Goal: Information Seeking & Learning: Learn about a topic

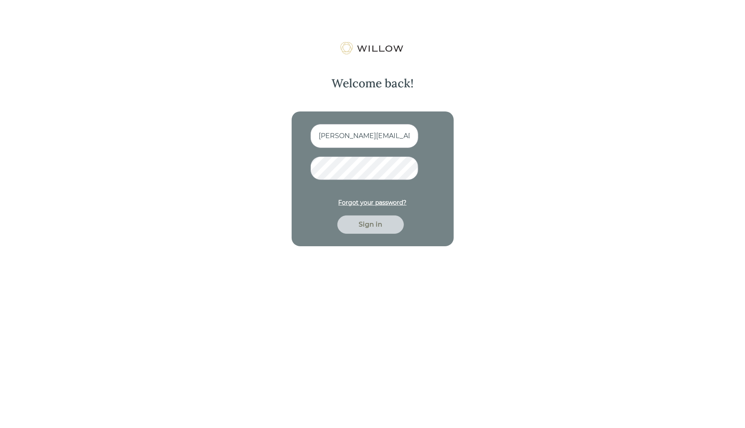
click at [326, 132] on input "alana+democomp@trustwillow.com" at bounding box center [364, 136] width 108 height 24
drag, startPoint x: 341, startPoint y: 137, endPoint x: 378, endPoint y: 136, distance: 37.0
click at [378, 136] on input "alana+democomp@trustwillow.com" at bounding box center [364, 136] width 108 height 24
type input "[PERSON_NAME][EMAIL_ADDRESS][DOMAIN_NAME]"
click at [401, 219] on div "Sign in" at bounding box center [370, 224] width 66 height 18
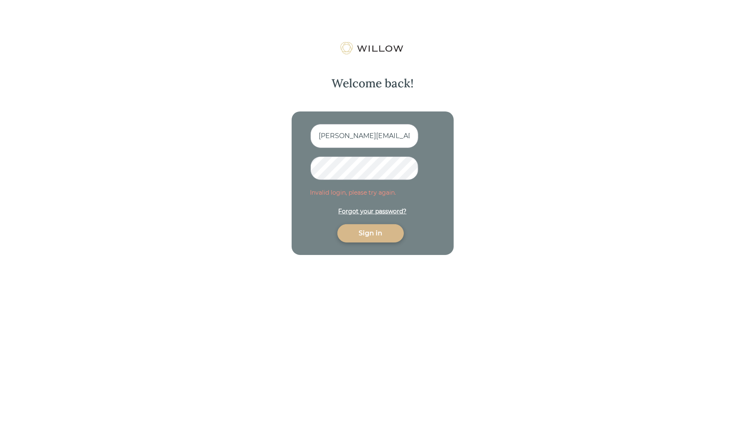
click at [287, 172] on div "Welcome back! alana+automationtest@trustwillow.com Invalid login, please try ag…" at bounding box center [373, 148] width 208 height 213
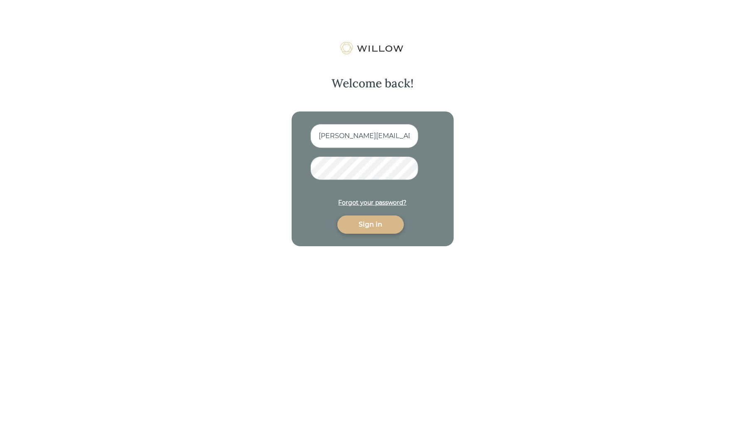
click at [337, 215] on button "Sign in" at bounding box center [370, 224] width 66 height 18
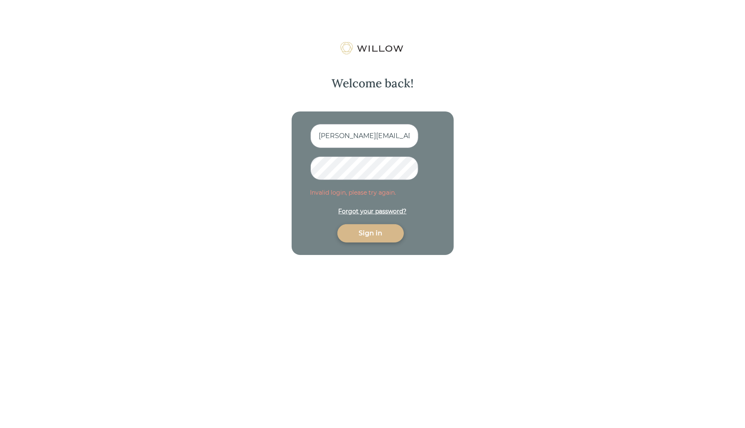
click at [249, 155] on div "Welcome back! alana+automationtest@trustwillow.com Invalid login, please try ag…" at bounding box center [372, 256] width 745 height 428
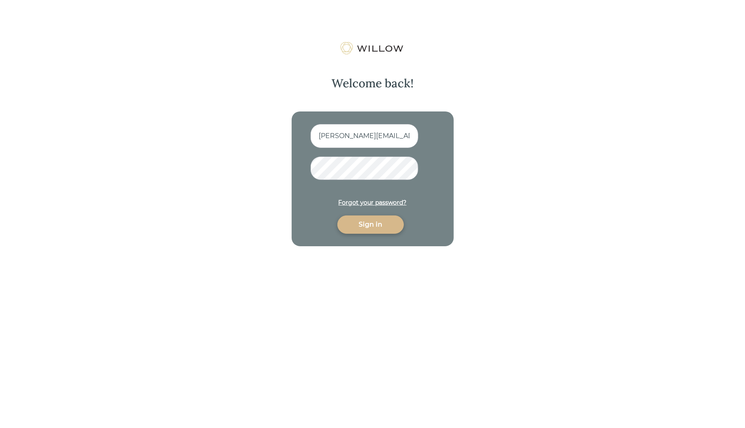
click at [337, 215] on button "Sign in" at bounding box center [370, 224] width 66 height 18
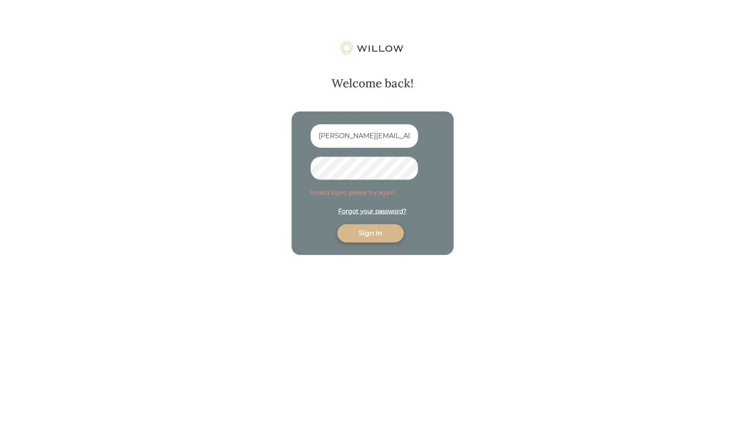
click at [290, 161] on div "Welcome back! alana+automationtest@trustwillow.com Invalid login, please try ag…" at bounding box center [373, 148] width 208 height 213
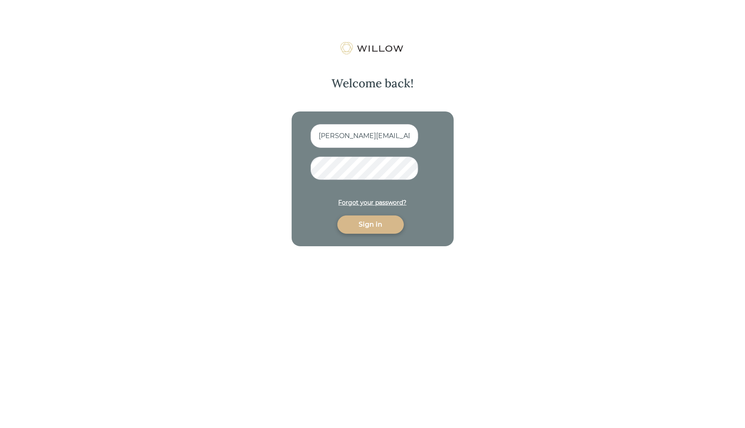
click at [364, 208] on form "alana+automationtest@trustwillow.com Forgot your password? Sign in" at bounding box center [372, 179] width 125 height 110
click at [364, 225] on div "Sign in" at bounding box center [370, 224] width 47 height 10
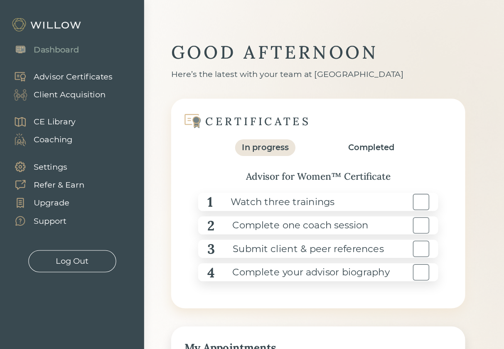
click at [352, 187] on div "1 Watch three trainings" at bounding box center [293, 186] width 221 height 17
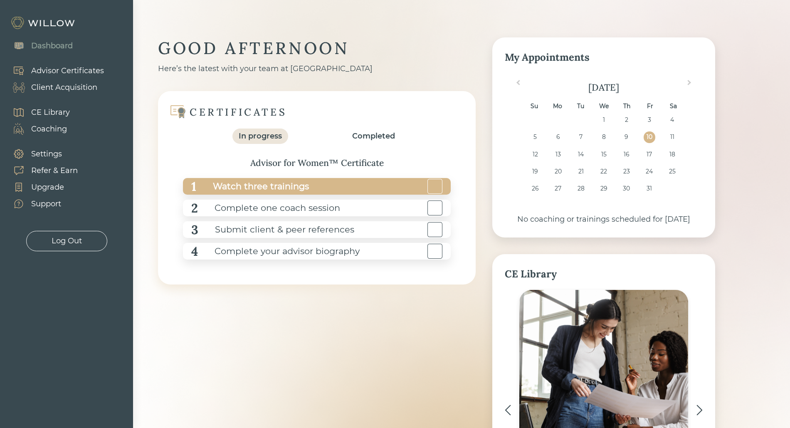
click at [320, 188] on div "1 Watch three trainings" at bounding box center [317, 186] width 268 height 17
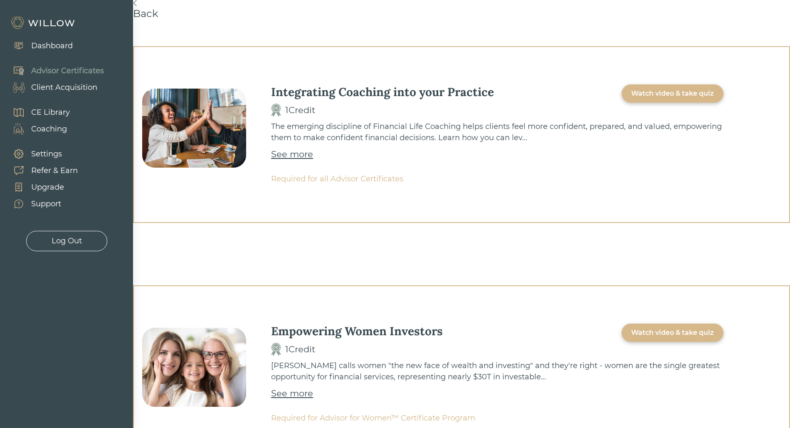
click at [674, 92] on div "Watch video & take quiz" at bounding box center [672, 94] width 83 height 10
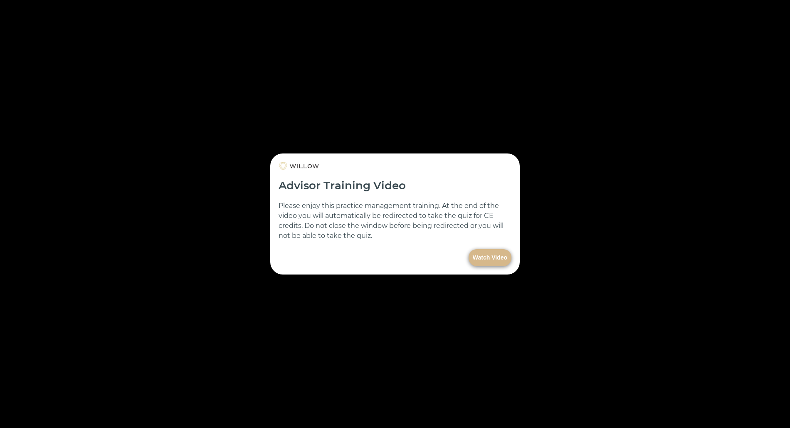
click at [487, 256] on button "Watch Video" at bounding box center [489, 257] width 43 height 17
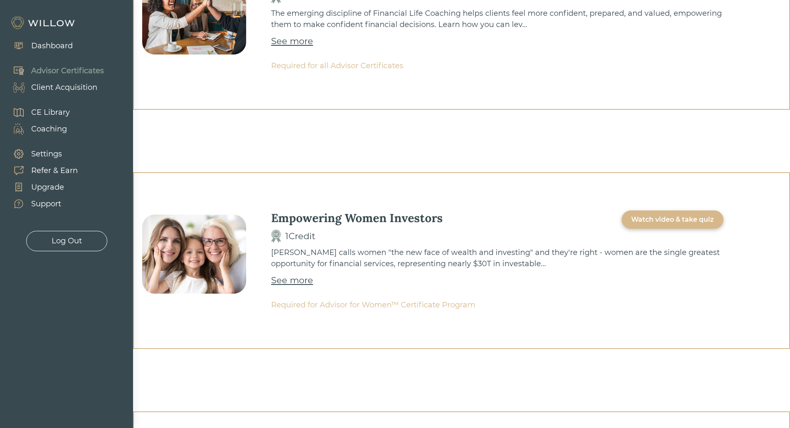
scroll to position [117, 0]
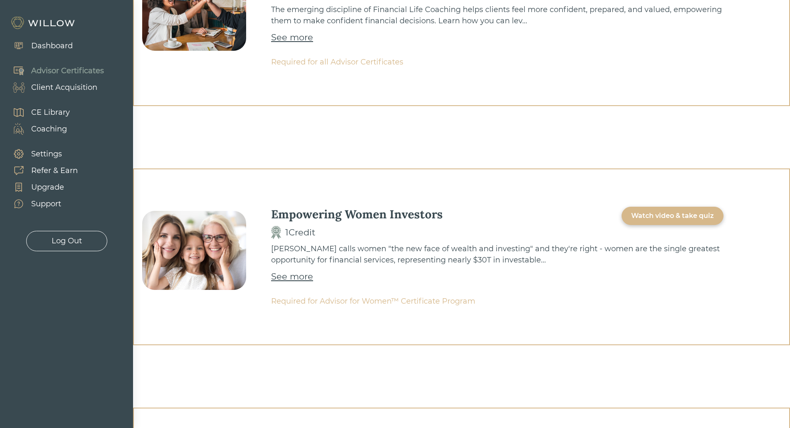
click at [678, 211] on div "Watch video & take quiz" at bounding box center [672, 216] width 83 height 10
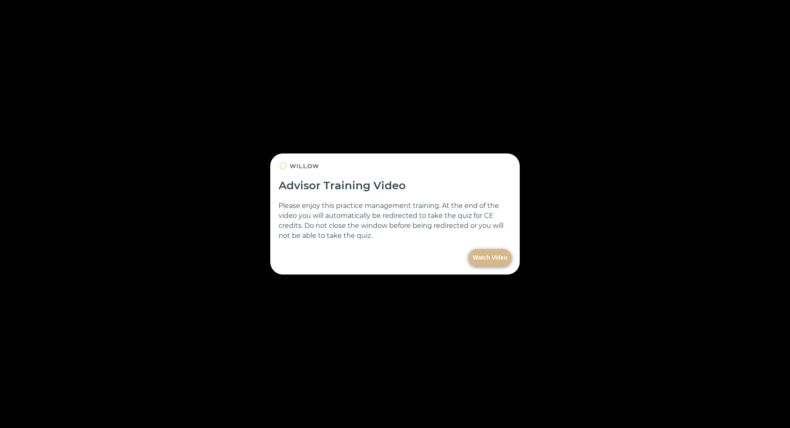
click at [488, 260] on button "Watch Video" at bounding box center [489, 257] width 43 height 17
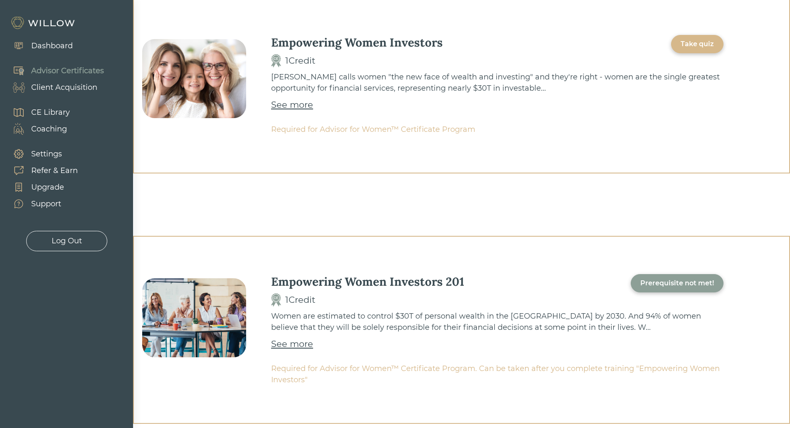
scroll to position [321, 0]
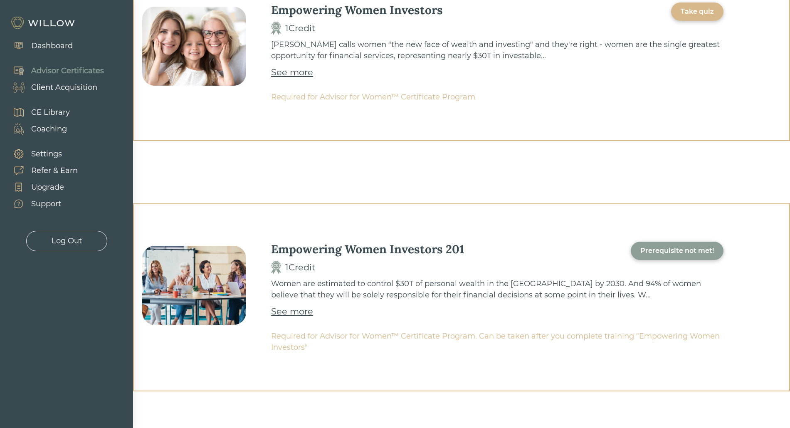
click at [685, 248] on div "Prerequisite not met!" at bounding box center [677, 251] width 74 height 10
click at [686, 244] on div "Prerequisite not met!" at bounding box center [676, 250] width 93 height 18
click at [687, 247] on div "Prerequisite not met!" at bounding box center [677, 251] width 74 height 10
click at [691, 253] on div "Prerequisite not met!" at bounding box center [677, 251] width 74 height 10
click at [91, 70] on div "Advisor Certificates" at bounding box center [67, 70] width 73 height 11
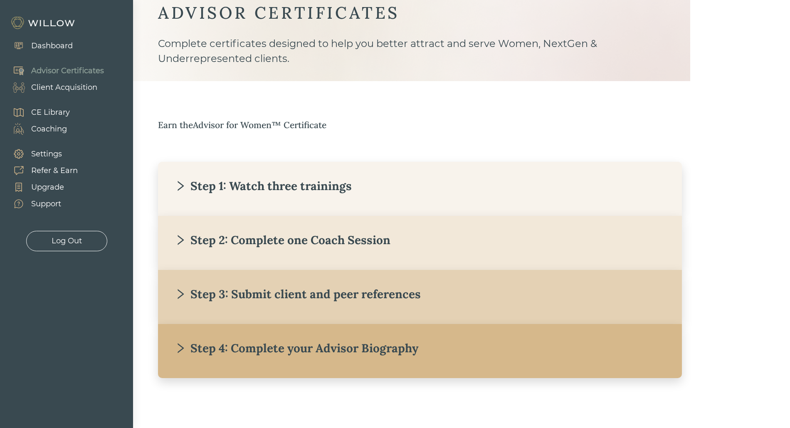
scroll to position [35, 0]
click at [229, 233] on div "Step 2: Complete one Coach Session" at bounding box center [283, 239] width 216 height 15
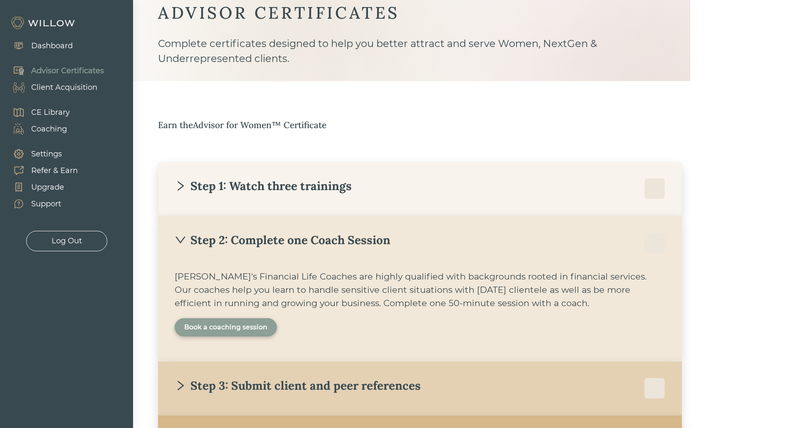
click at [233, 322] on div "Book a coaching session" at bounding box center [225, 327] width 83 height 10
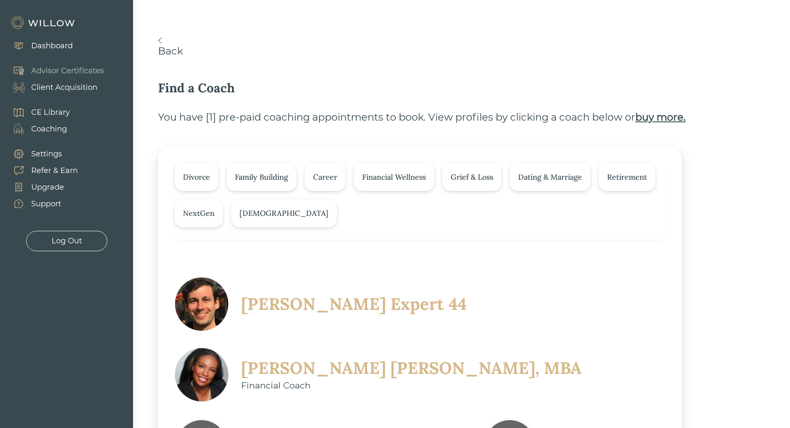
scroll to position [40, 0]
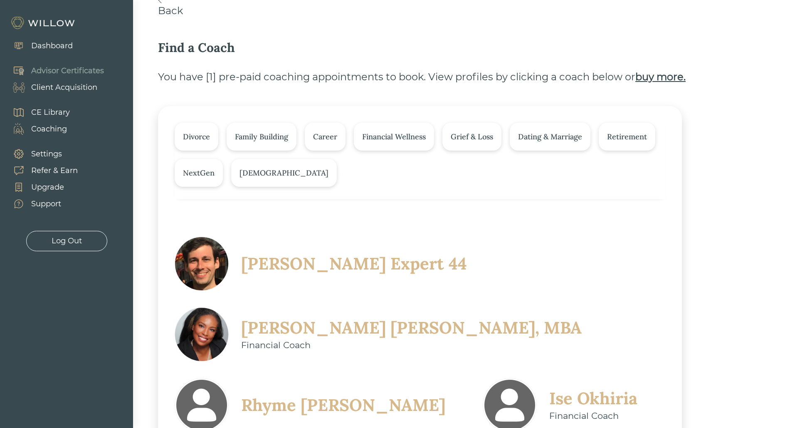
click at [485, 317] on div "Nikeya Kelly, MBA" at bounding box center [411, 328] width 340 height 22
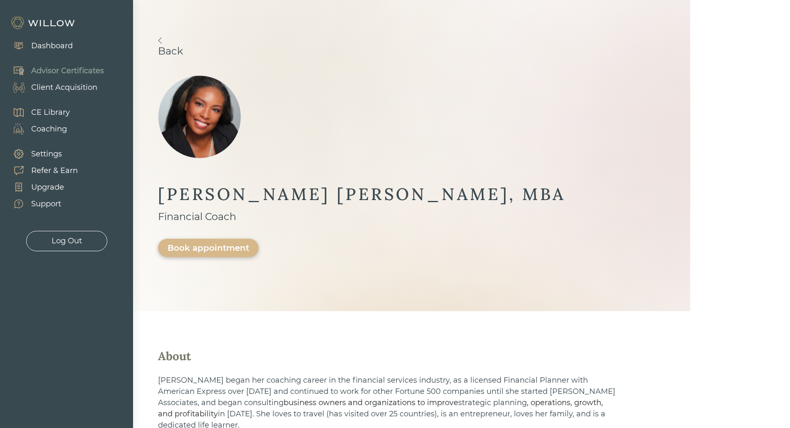
click at [258, 239] on div "Book appointment" at bounding box center [208, 248] width 101 height 18
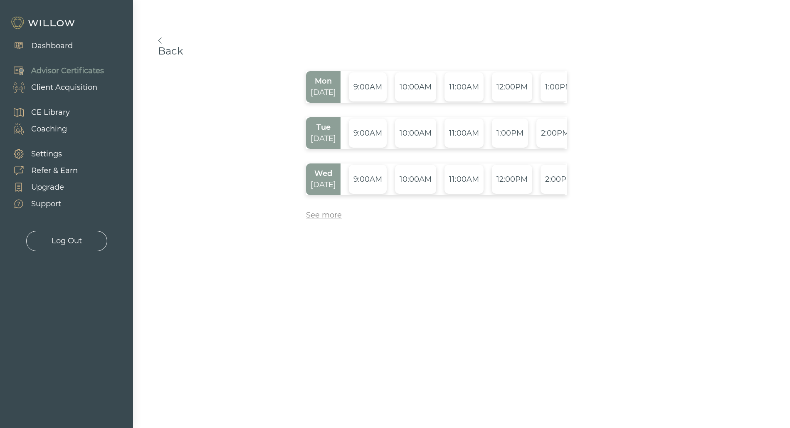
click at [180, 47] on link "Back" at bounding box center [436, 47] width 557 height 20
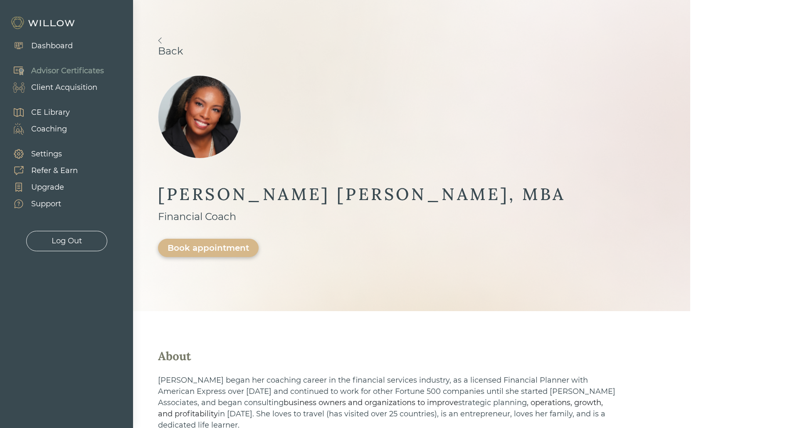
click at [180, 47] on link "Back" at bounding box center [411, 47] width 507 height 20
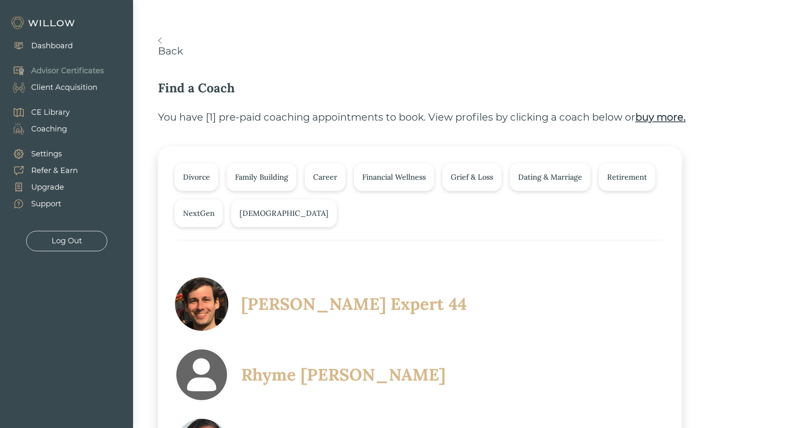
click at [175, 47] on link "Back" at bounding box center [436, 47] width 557 height 20
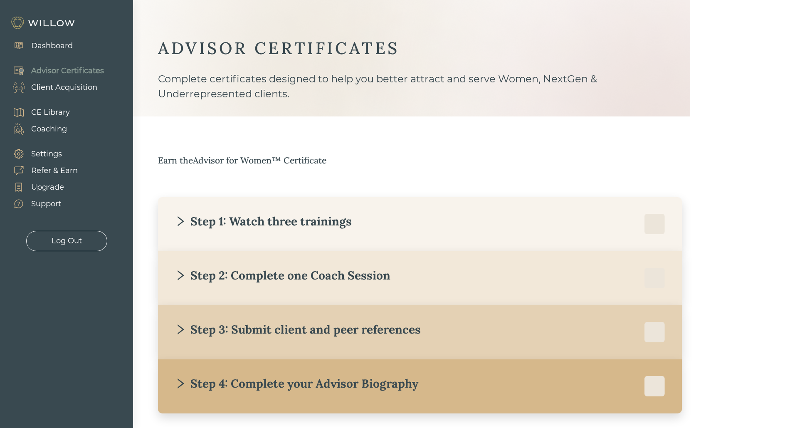
click at [312, 334] on div "Step 3: Submit client and peer references" at bounding box center [298, 329] width 246 height 15
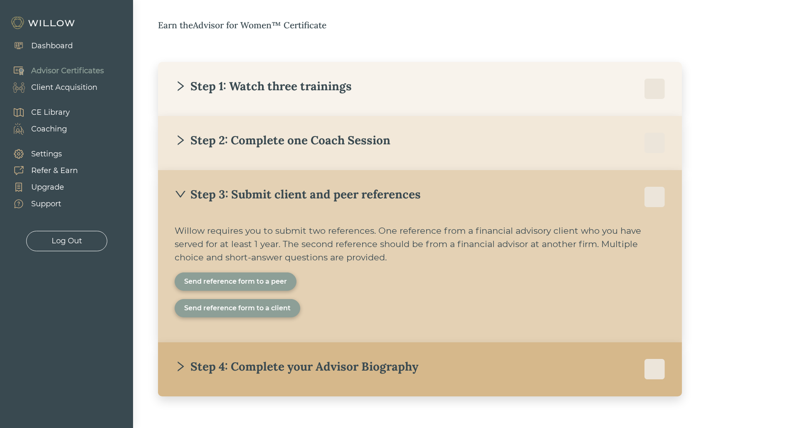
scroll to position [153, 0]
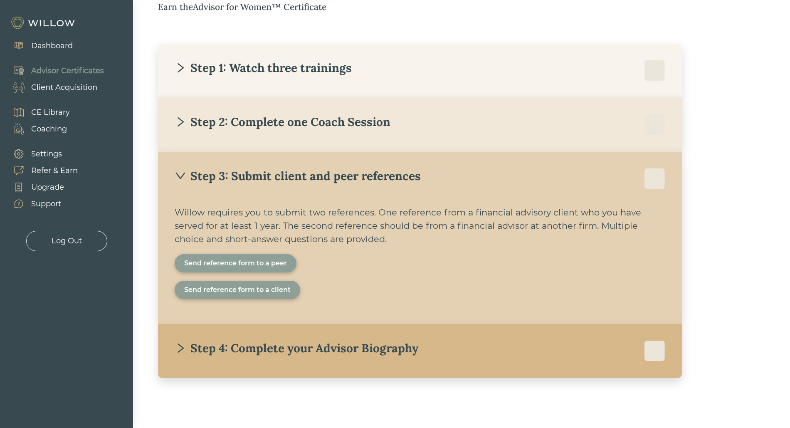
click at [237, 255] on div "Send reference form to a peer" at bounding box center [236, 263] width 122 height 18
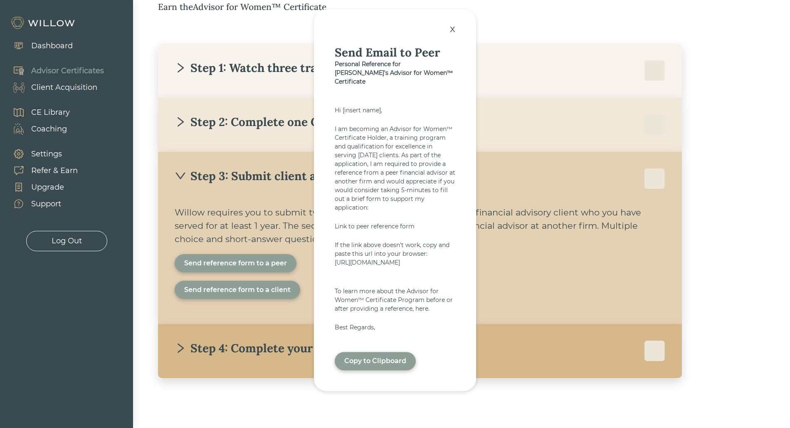
click at [342, 222] on div "Link to peer reference form" at bounding box center [395, 226] width 121 height 9
click at [262, 288] on div "Send reference form to a client" at bounding box center [237, 290] width 106 height 10
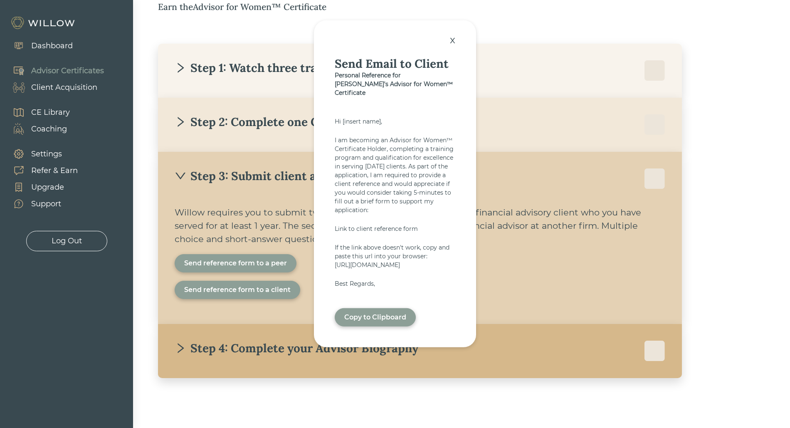
click at [453, 37] on div "x" at bounding box center [452, 40] width 14 height 18
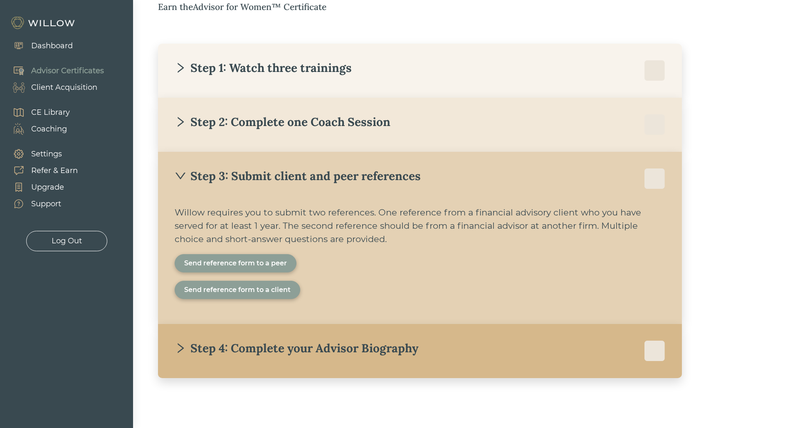
click at [276, 340] on div "Step 4: Complete your Advisor Biography With our help, we will create a friendl…" at bounding box center [420, 351] width 524 height 54
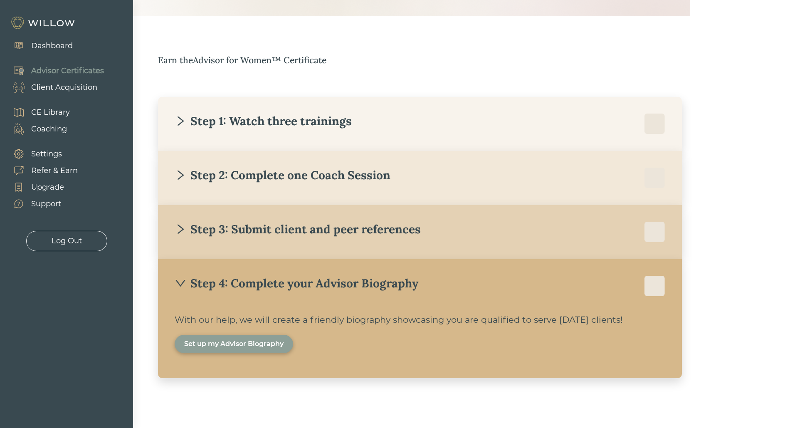
scroll to position [100, 0]
click at [263, 340] on div "Set up my Advisor Biography" at bounding box center [233, 344] width 99 height 10
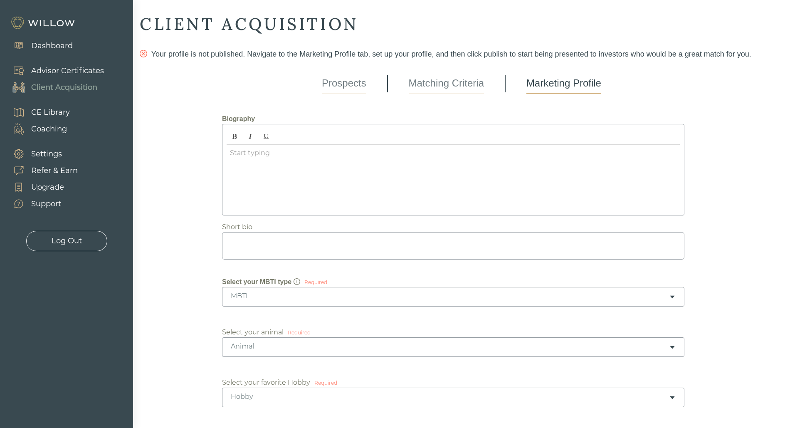
scroll to position [2, 0]
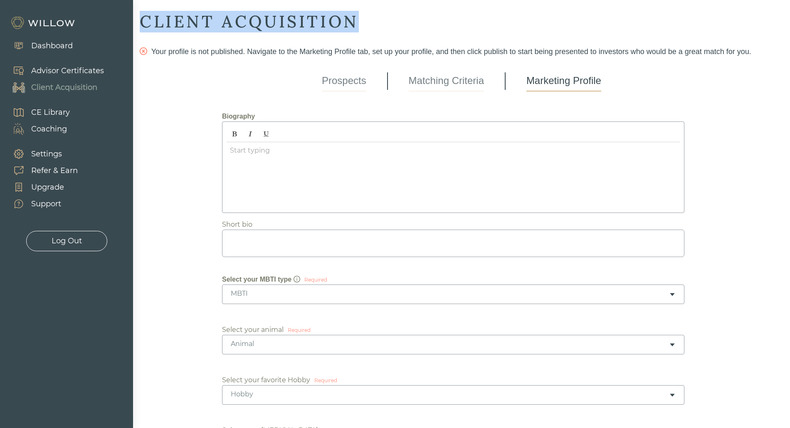
drag, startPoint x: 144, startPoint y: 17, endPoint x: 378, endPoint y: 27, distance: 234.2
click at [378, 27] on div "CLIENT ACQUISITION" at bounding box center [461, 22] width 643 height 22
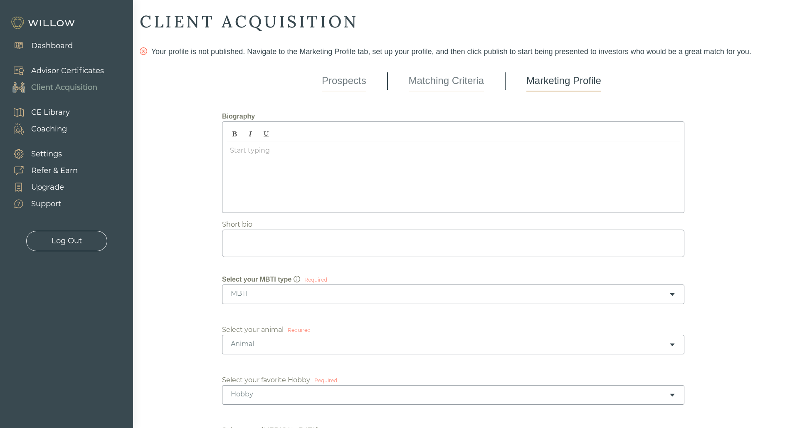
click at [255, 170] on div at bounding box center [452, 175] width 453 height 66
click at [55, 91] on div "Client Acquisition" at bounding box center [64, 87] width 66 height 11
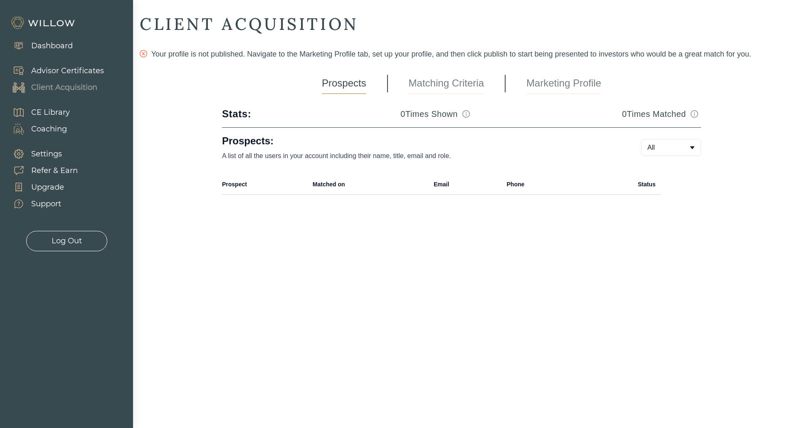
click at [63, 66] on div "Advisor Certificates" at bounding box center [67, 70] width 73 height 11
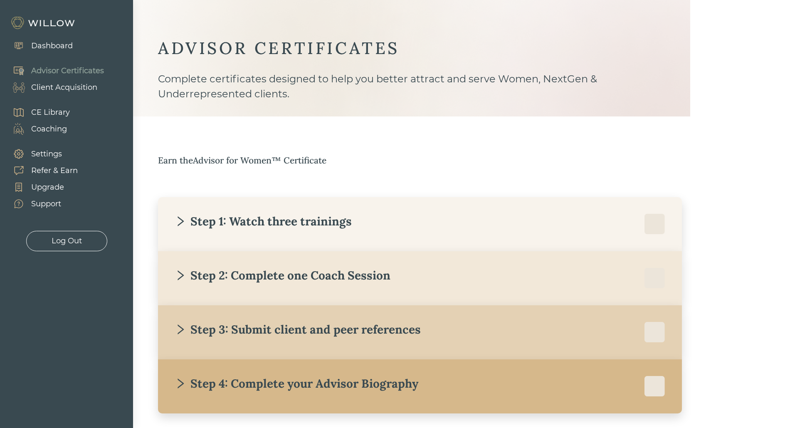
click at [239, 362] on div "Step 4: Complete your Advisor Biography With our help, we will create a friendl…" at bounding box center [420, 386] width 524 height 54
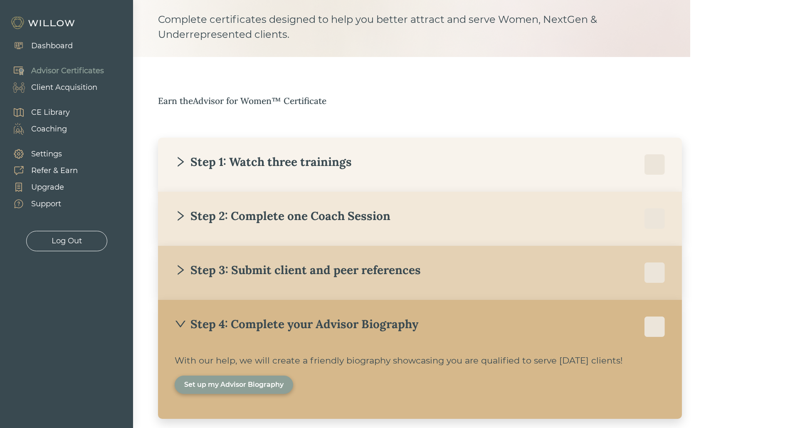
scroll to position [100, 0]
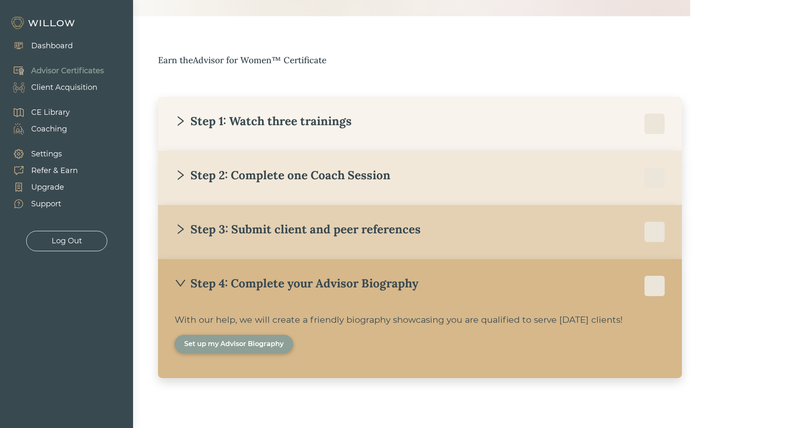
drag, startPoint x: 196, startPoint y: 320, endPoint x: 663, endPoint y: 318, distance: 467.5
click at [666, 321] on div "Step 4: Complete your Advisor Biography With our help, we will create a friendl…" at bounding box center [420, 318] width 524 height 119
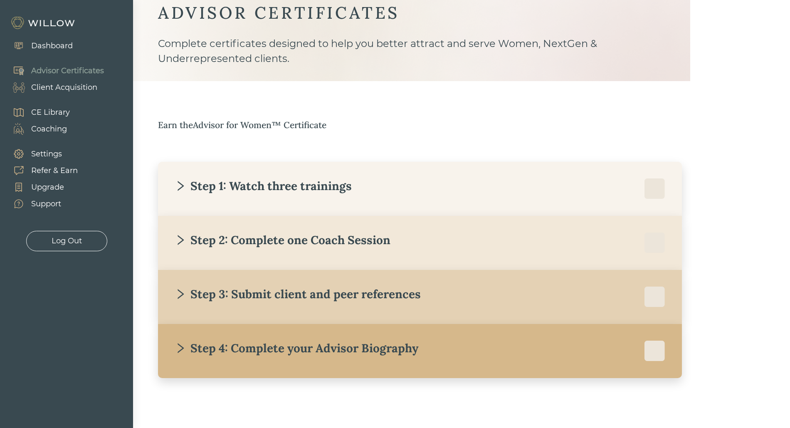
click at [407, 368] on div "Step 4: Complete your Advisor Biography With our help, we will create a friendl…" at bounding box center [420, 351] width 524 height 54
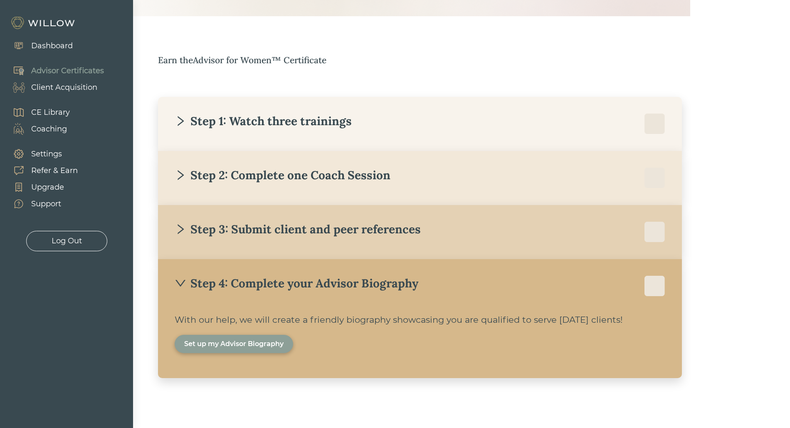
click at [241, 340] on div "Set up my Advisor Biography" at bounding box center [233, 344] width 99 height 10
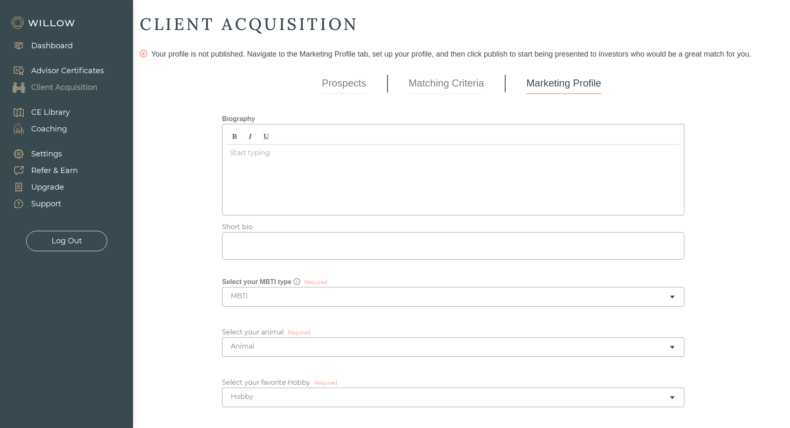
click at [401, 194] on div at bounding box center [452, 178] width 453 height 66
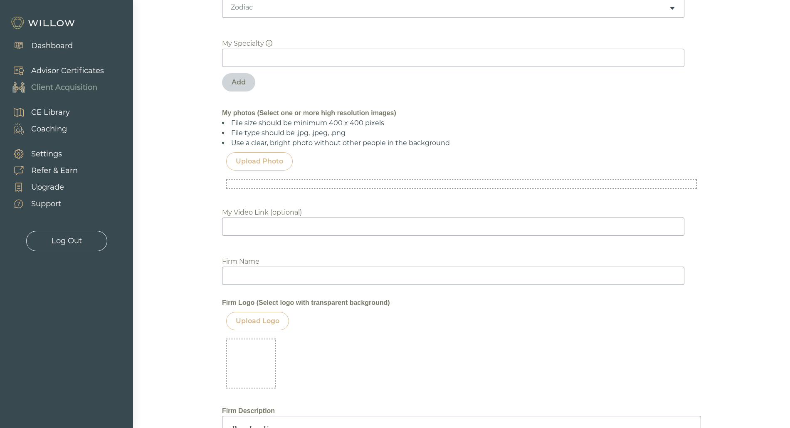
scroll to position [866, 0]
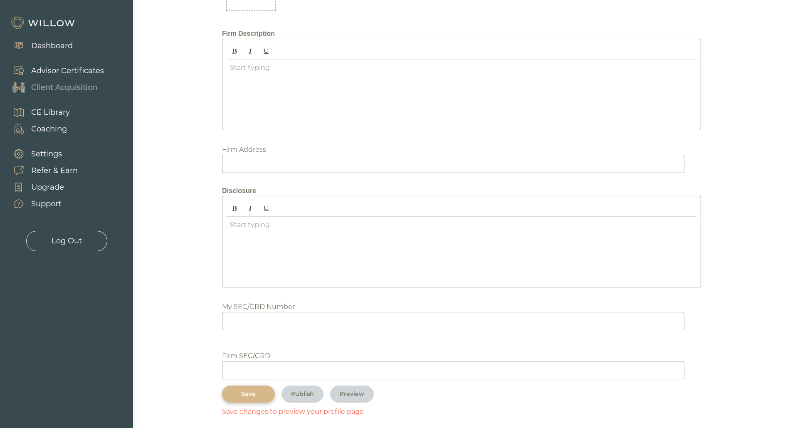
click at [256, 389] on div "Save" at bounding box center [248, 393] width 34 height 9
click at [57, 113] on div "CE Library" at bounding box center [50, 112] width 39 height 11
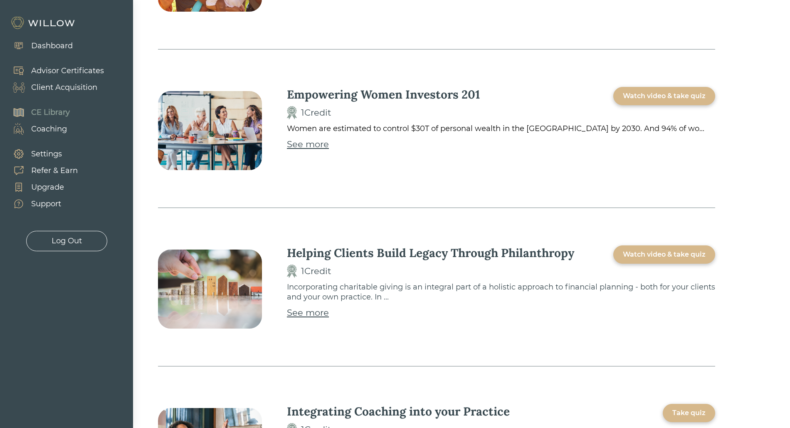
scroll to position [2465, 0]
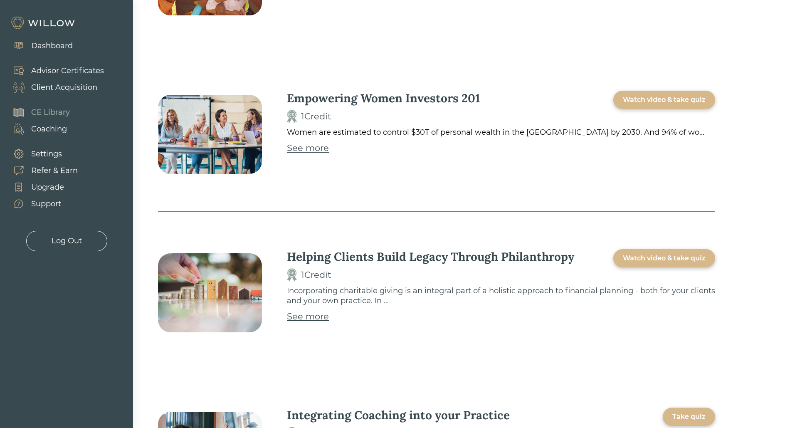
click at [72, 131] on div "CE Library Coaching" at bounding box center [37, 121] width 74 height 42
click at [65, 131] on div "Coaching" at bounding box center [49, 128] width 36 height 11
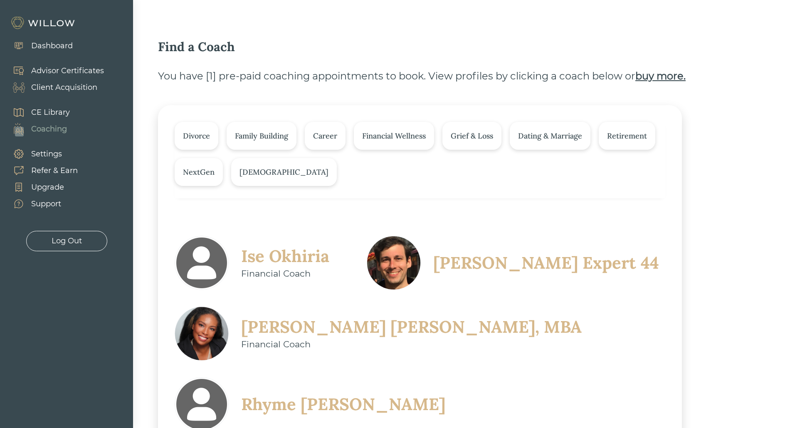
click at [49, 150] on div "Settings" at bounding box center [46, 153] width 31 height 11
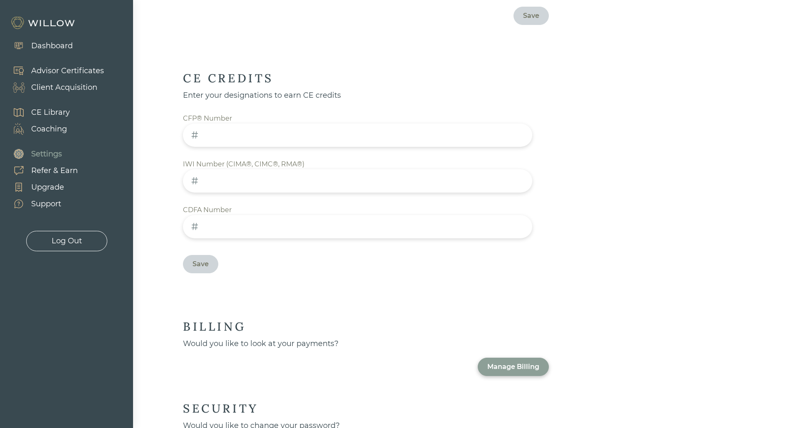
scroll to position [398, 0]
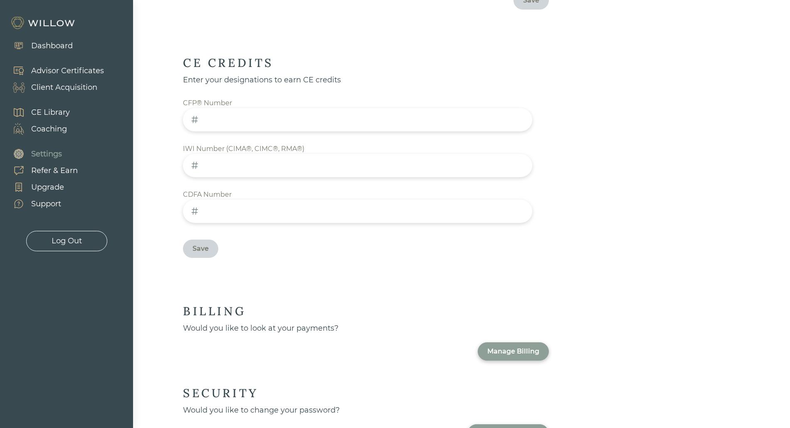
click at [519, 346] on div "Manage Billing" at bounding box center [513, 351] width 52 height 10
click at [59, 47] on div "Dashboard" at bounding box center [52, 45] width 42 height 11
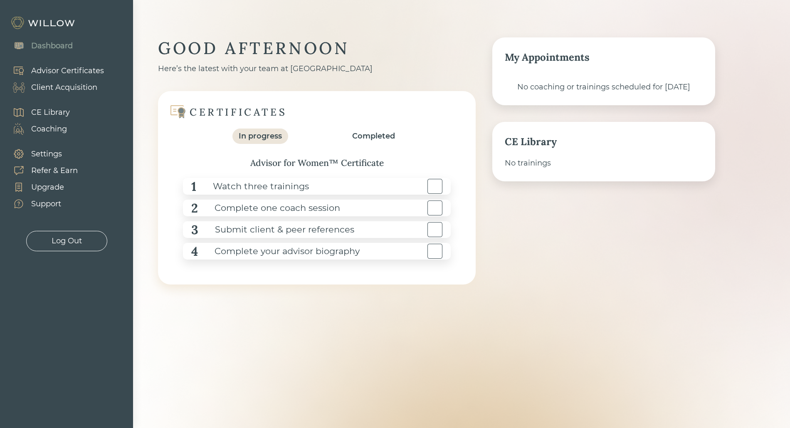
click at [62, 71] on div "Advisor Certificates" at bounding box center [67, 70] width 73 height 11
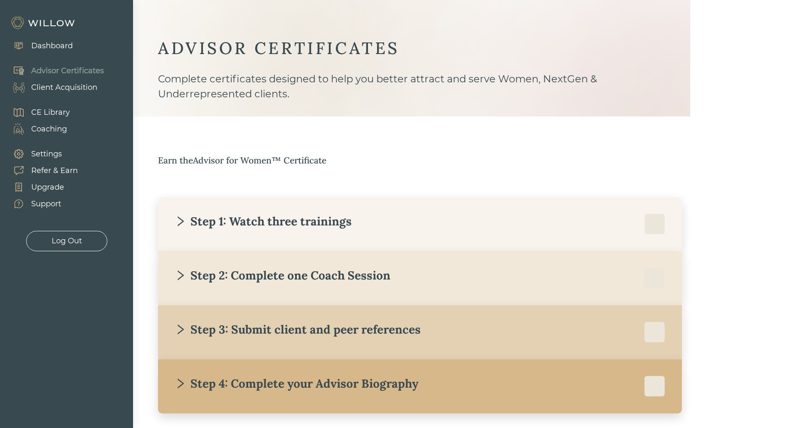
click at [66, 54] on div "Dashboard" at bounding box center [38, 45] width 77 height 25
click at [63, 51] on div "Dashboard" at bounding box center [52, 45] width 42 height 11
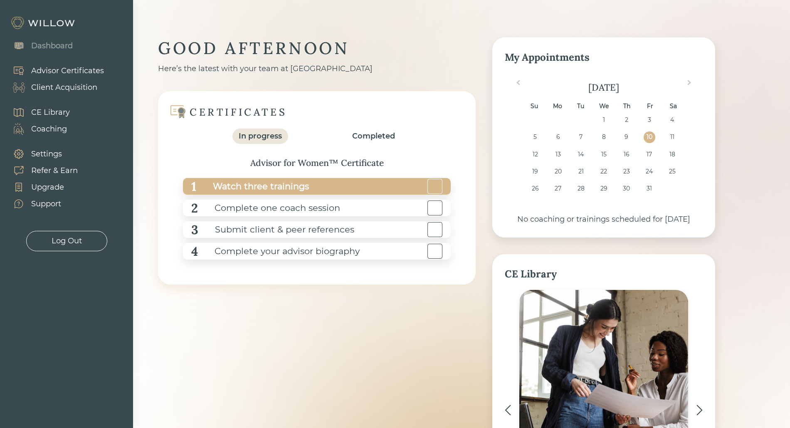
click at [379, 187] on div "1 Watch three trainings" at bounding box center [317, 186] width 268 height 17
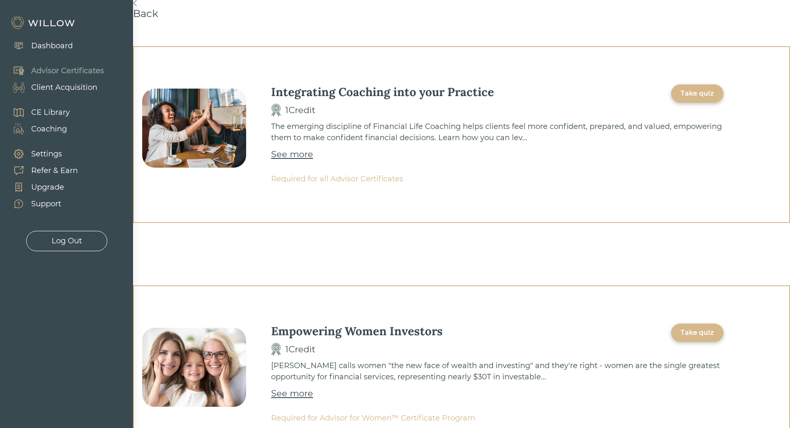
click at [708, 94] on div "Take quiz" at bounding box center [696, 94] width 33 height 10
click at [305, 157] on div "See more" at bounding box center [292, 154] width 42 height 13
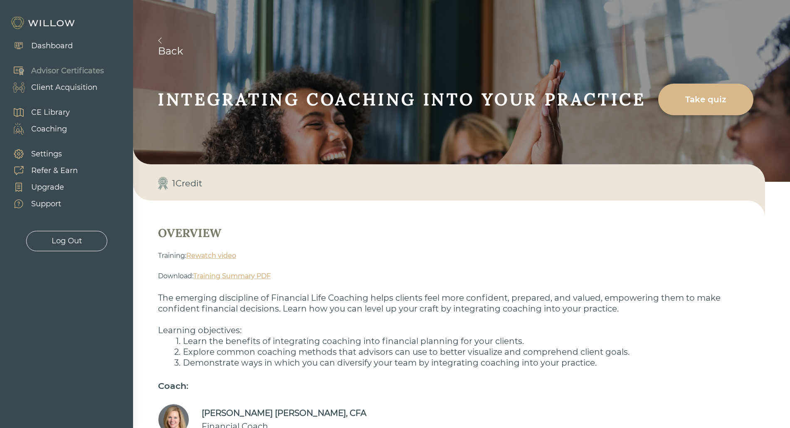
click at [231, 258] on link "Rewatch video" at bounding box center [211, 255] width 50 height 8
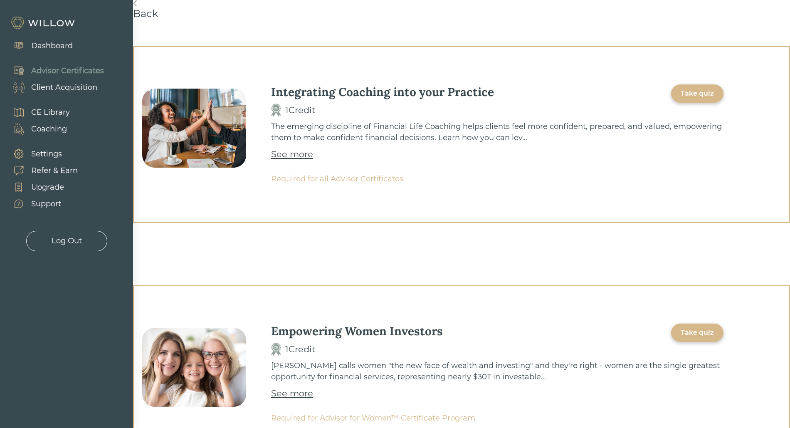
click at [279, 395] on div "See more" at bounding box center [292, 392] width 42 height 13
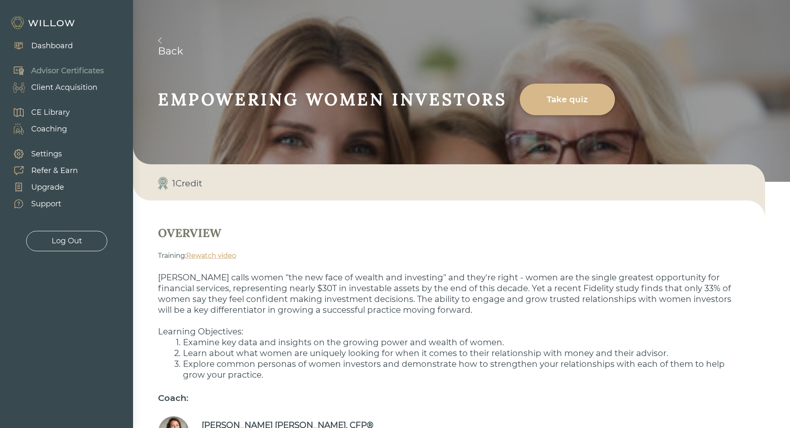
click at [202, 256] on link "Rewatch video" at bounding box center [211, 255] width 50 height 8
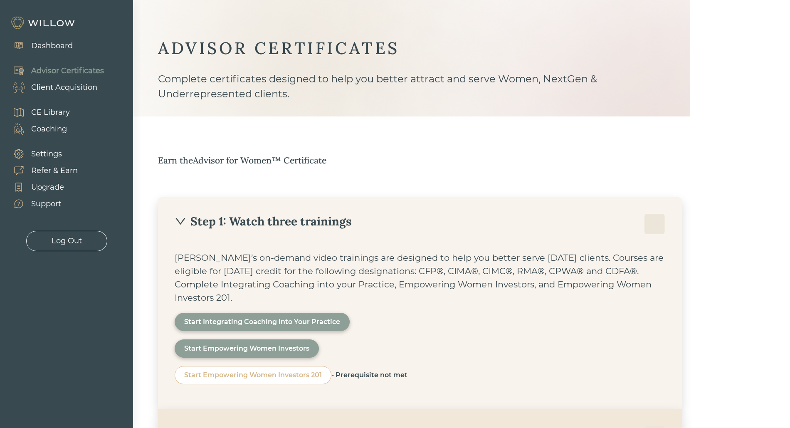
click at [39, 23] on img at bounding box center [43, 22] width 66 height 13
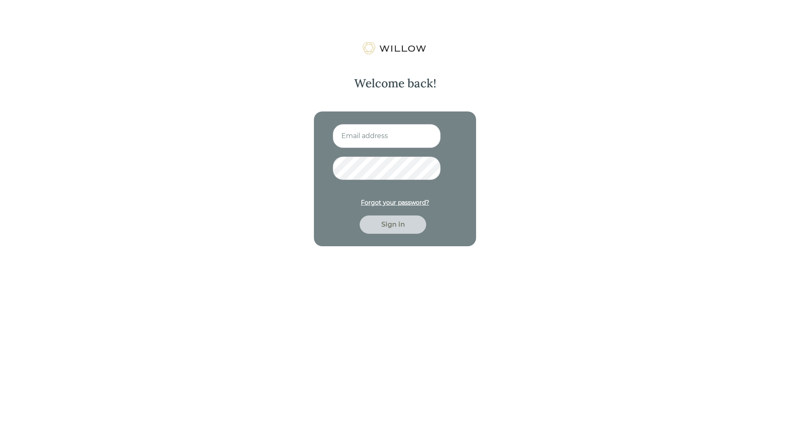
type input "[PERSON_NAME][EMAIL_ADDRESS][DOMAIN_NAME]"
click at [395, 230] on div "Sign in" at bounding box center [392, 224] width 66 height 18
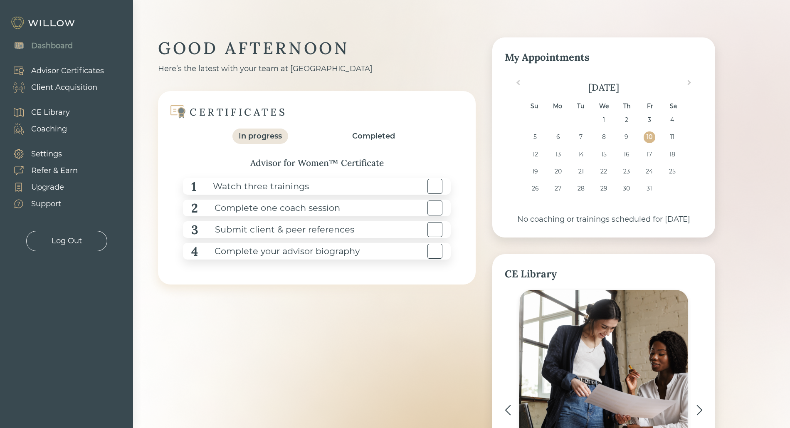
click at [69, 71] on div "Advisor Certificates" at bounding box center [67, 70] width 73 height 11
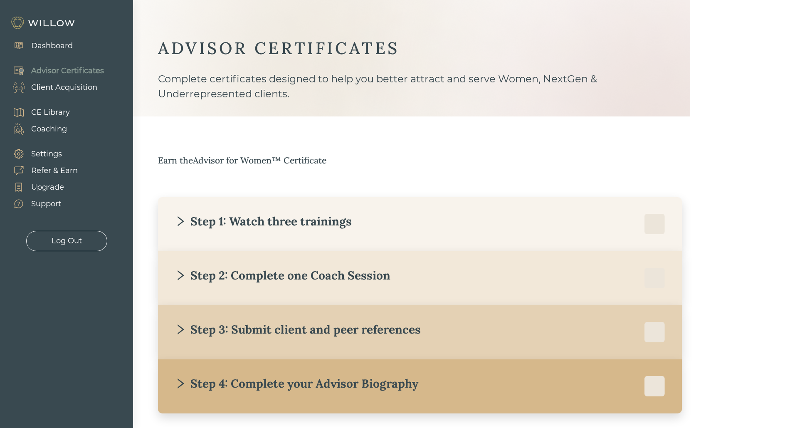
click at [76, 92] on div "Client Acquisition" at bounding box center [64, 87] width 66 height 11
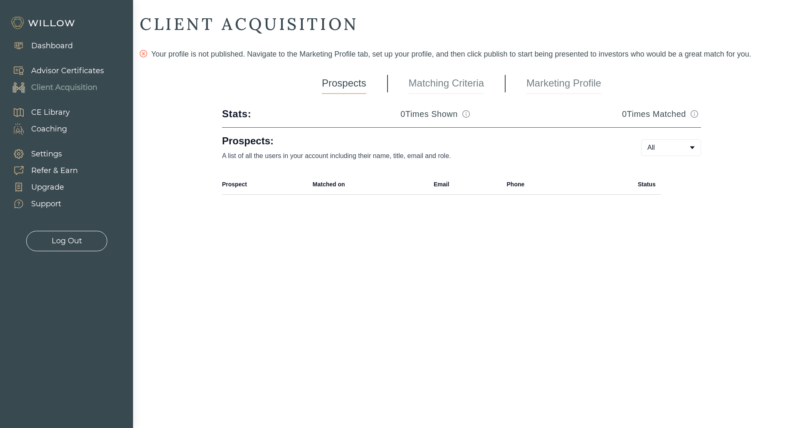
click at [448, 85] on link "Matching Criteria" at bounding box center [445, 83] width 75 height 21
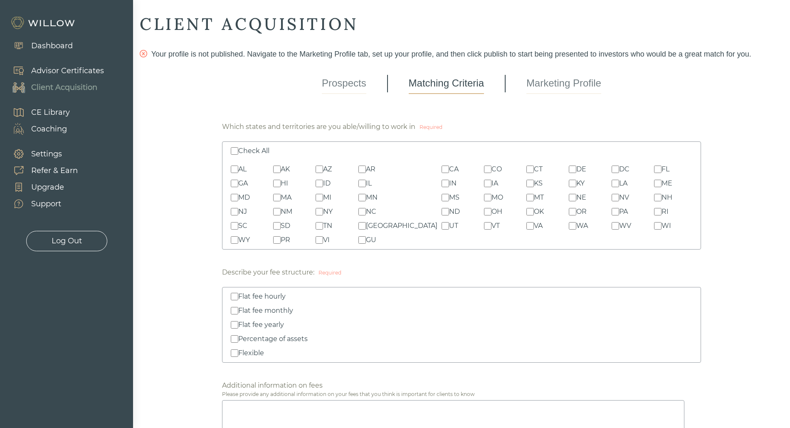
click at [61, 182] on div "Upgrade" at bounding box center [47, 187] width 33 height 11
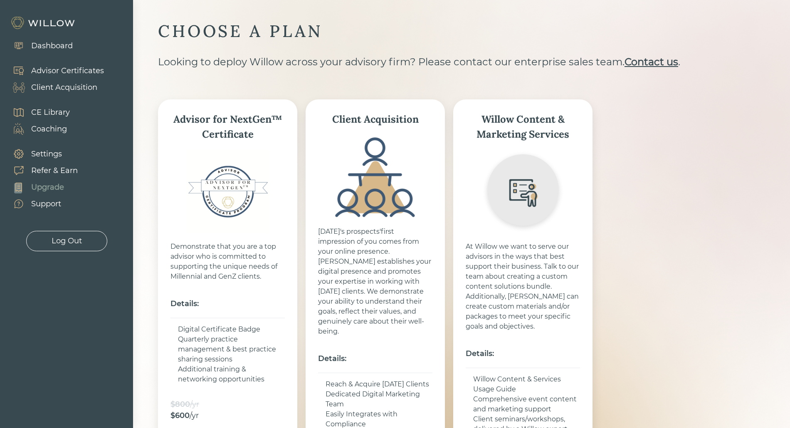
scroll to position [30, 0]
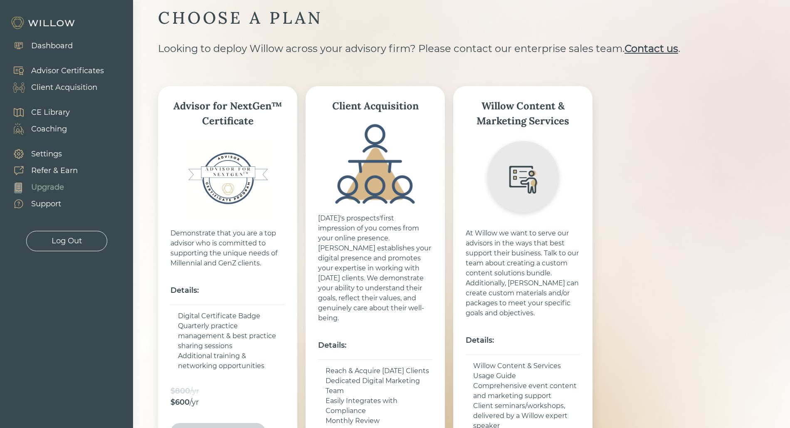
click at [637, 198] on div "Advisor for NextGen™ Certificate Demonstrate that you are a top advisor who is …" at bounding box center [436, 301] width 557 height 431
